Goal: Obtain resource: Download file/media

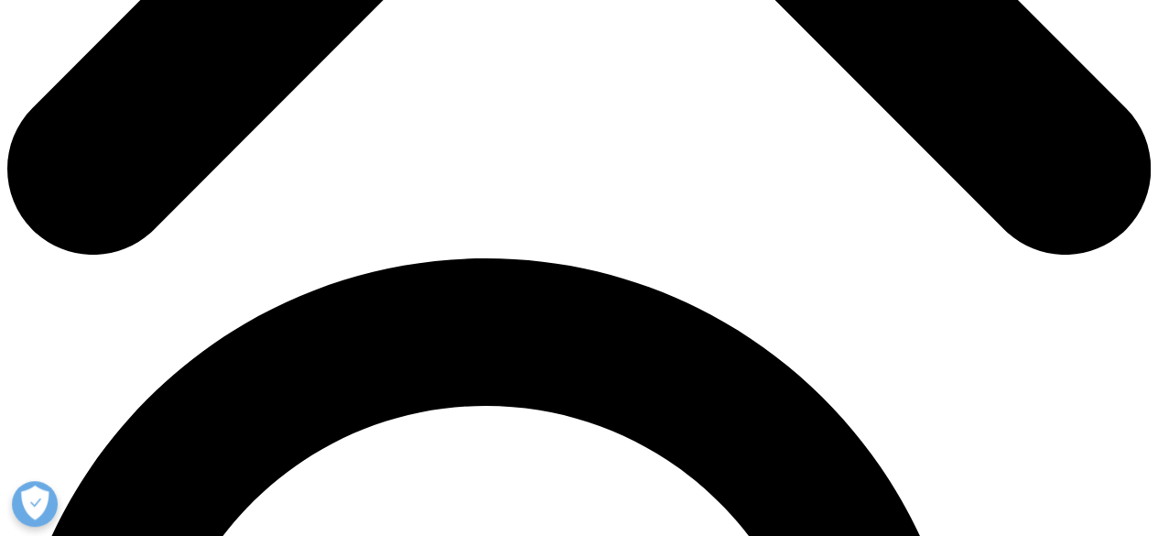
scroll to position [1011, 1080]
type input "[PERSON_NAME]"
type input "[EMAIL_ADDRESS][DOMAIN_NAME]"
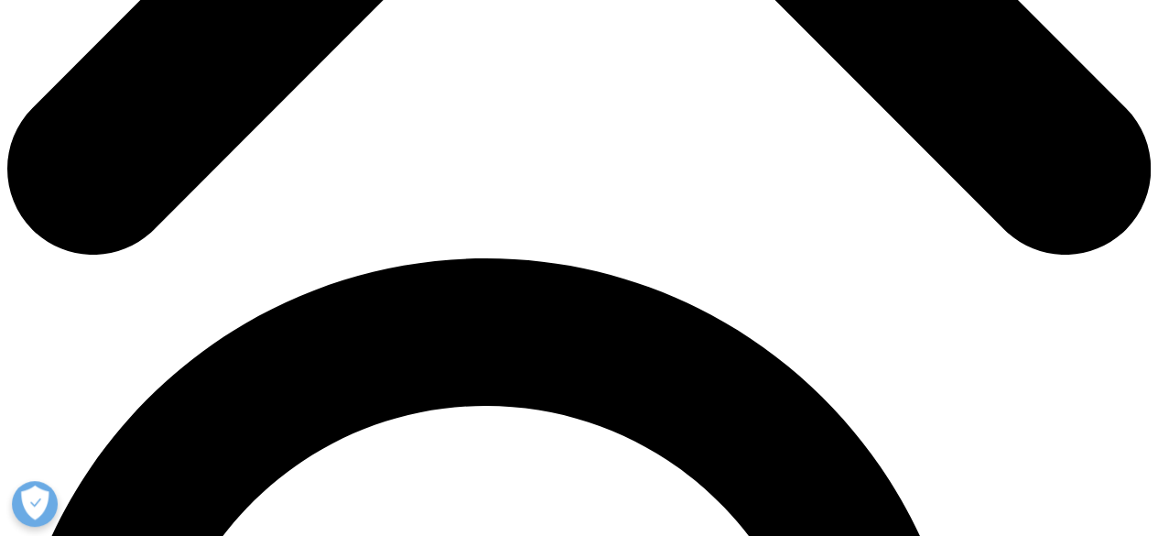
scroll to position [0, 0]
type input "D"
type input "marketing"
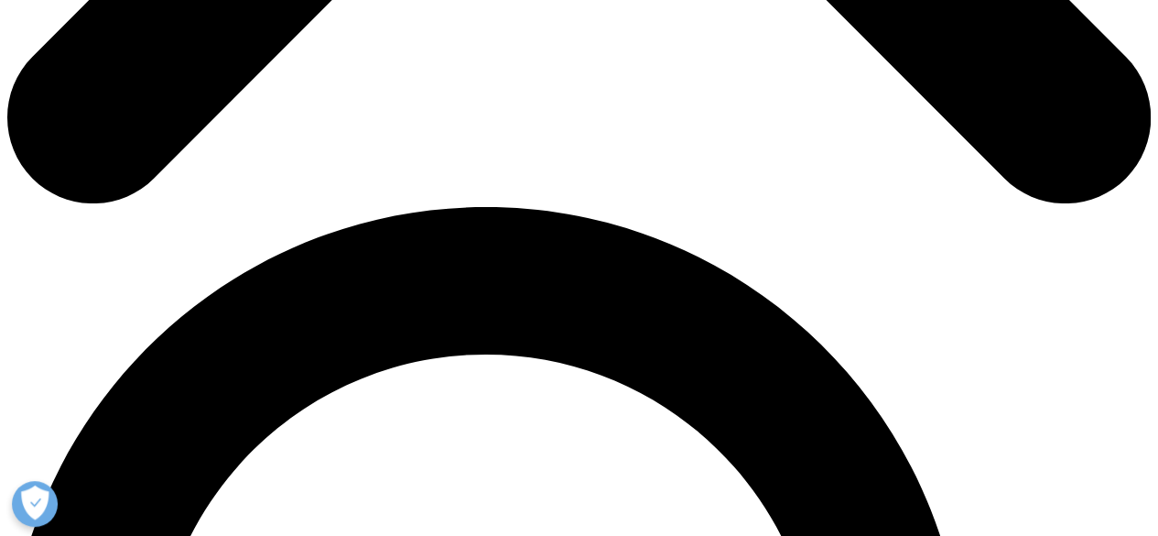
scroll to position [1098, 0]
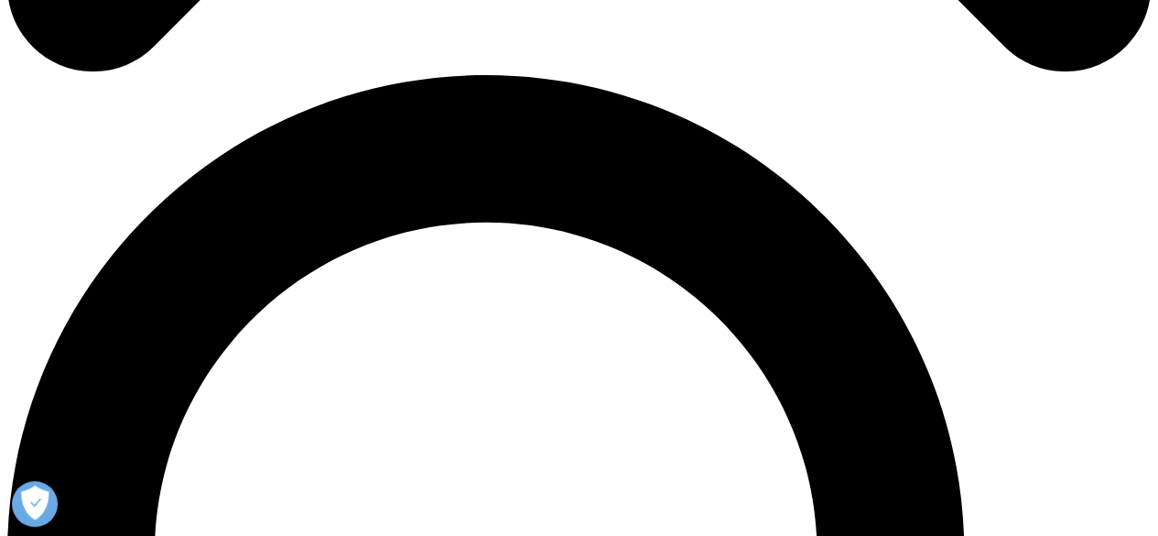
type input "Sandoz"
select select "[GEOGRAPHIC_DATA]"
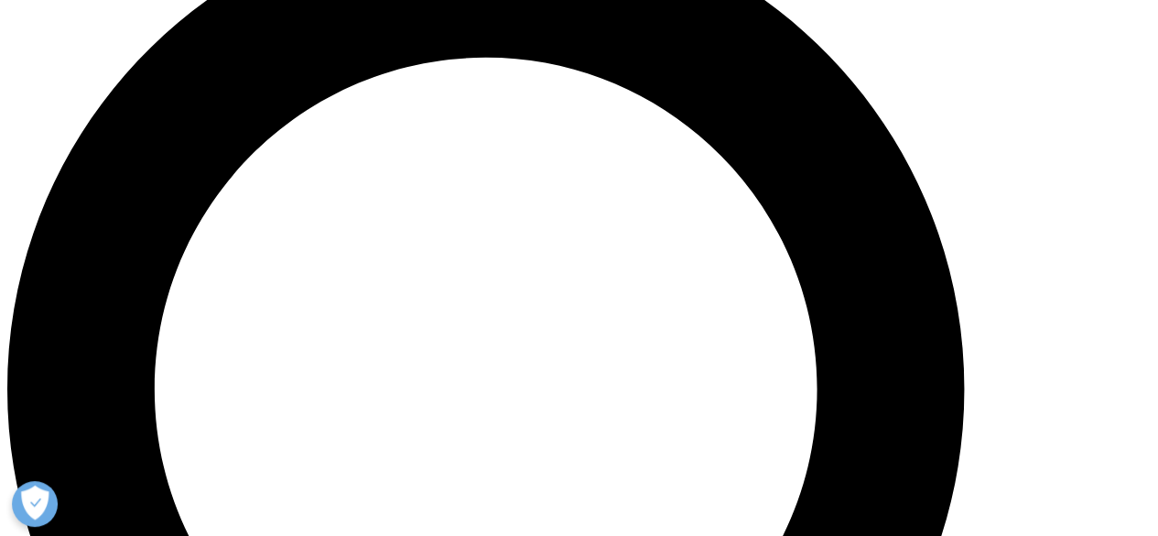
scroll to position [1282, 0]
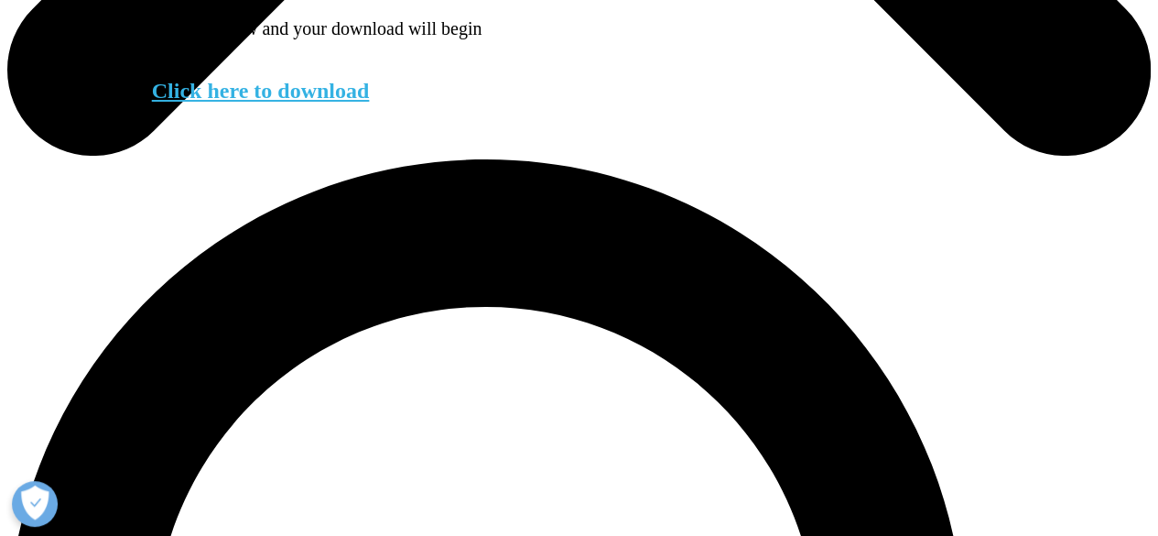
scroll to position [1007, 0]
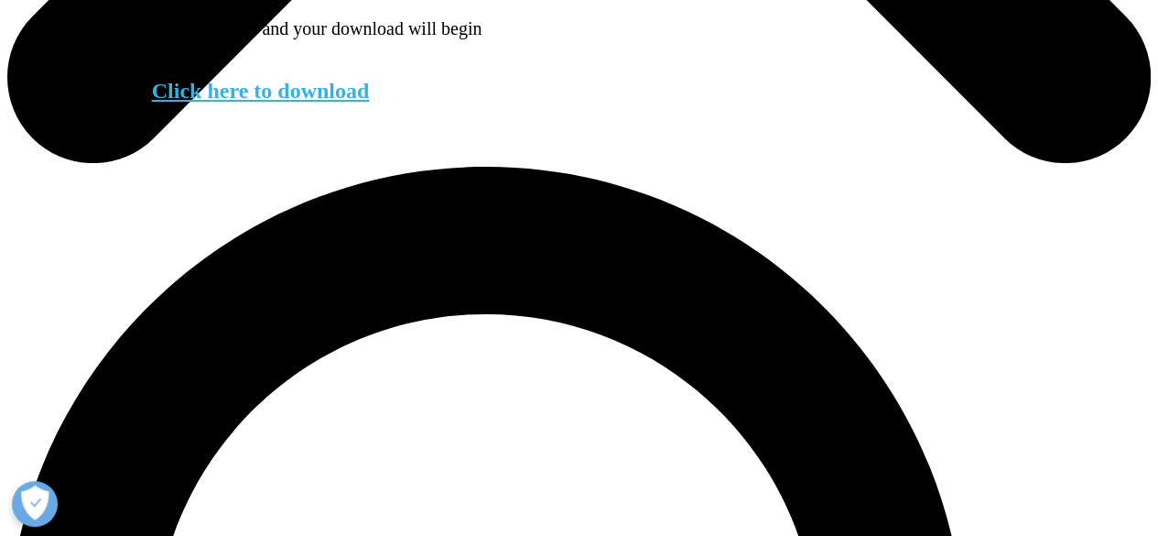
drag, startPoint x: 310, startPoint y: 114, endPoint x: 460, endPoint y: 272, distance: 217.6
click at [310, 103] on link "Click here to download" at bounding box center [261, 91] width 218 height 24
